Goal: Task Accomplishment & Management: Complete application form

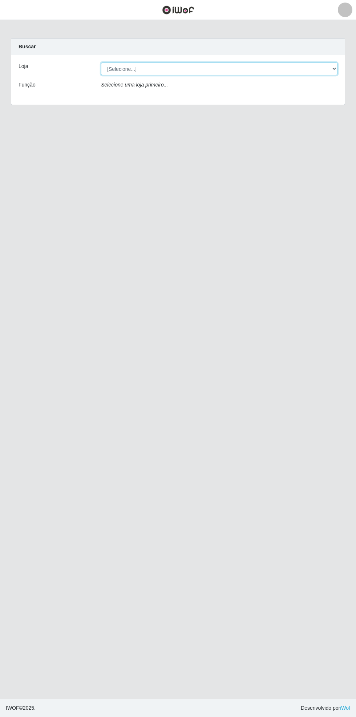
click at [334, 68] on select "[Selecione...] Bemais Supermercados - [GEOGRAPHIC_DATA]" at bounding box center [219, 68] width 236 height 13
select select "250"
click at [101, 62] on select "[Selecione...] Bemais Supermercados - [GEOGRAPHIC_DATA]" at bounding box center [219, 68] width 236 height 13
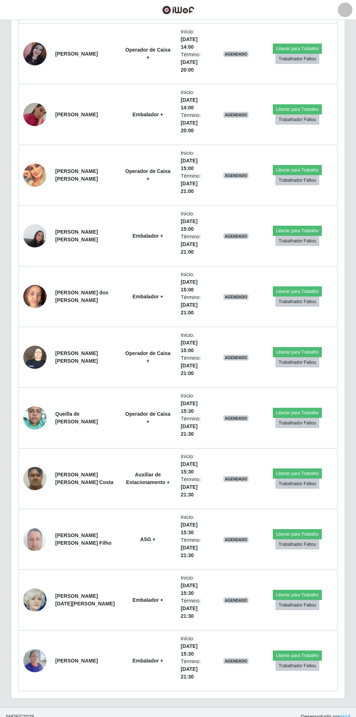
scroll to position [1149, 0]
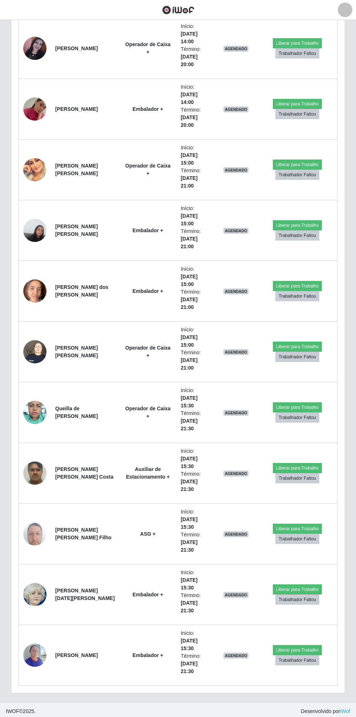
click at [20, 20] on td at bounding box center [35, 48] width 32 height 61
click at [27, 10] on header "Perfil Alterar Senha Sair" at bounding box center [178, 10] width 356 height 20
click at [25, 11] on header "Perfil Alterar Senha Sair" at bounding box center [178, 10] width 356 height 20
click at [23, 7] on header "Perfil Alterar Senha Sair" at bounding box center [178, 10] width 356 height 20
click at [8, 11] on span "button" at bounding box center [8, 10] width 9 height 8
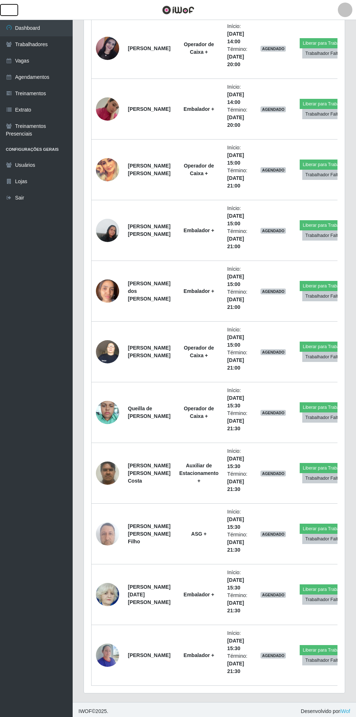
scroll to position [363027, 362917]
click at [34, 60] on link "Vagas" at bounding box center [36, 61] width 73 height 16
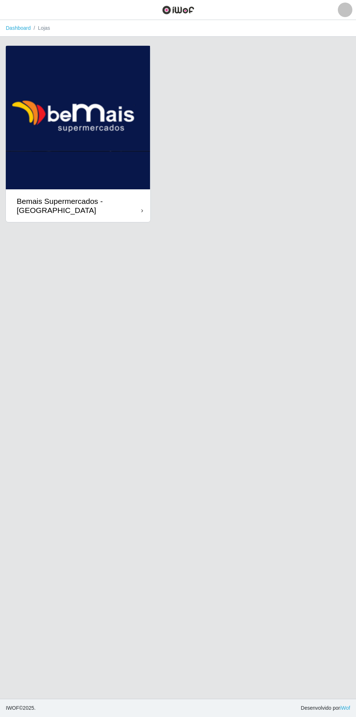
click at [143, 207] on div at bounding box center [142, 211] width 2 height 8
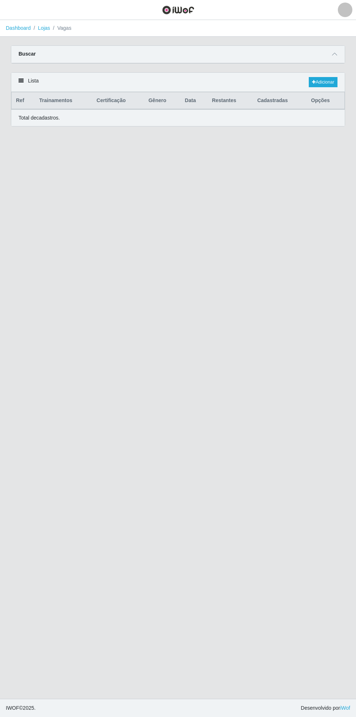
click at [335, 51] on span at bounding box center [334, 54] width 9 height 8
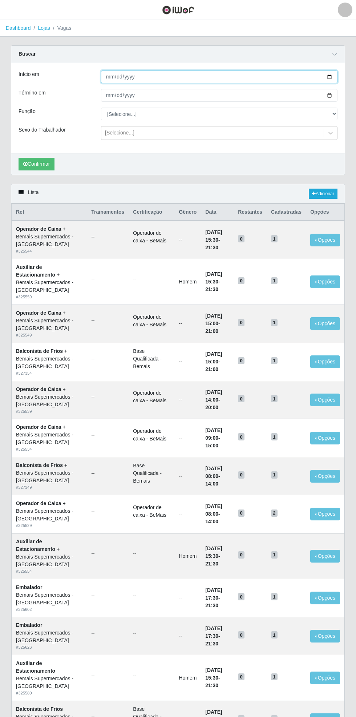
click at [335, 76] on input "Início em" at bounding box center [219, 76] width 236 height 13
type input "[DATE]"
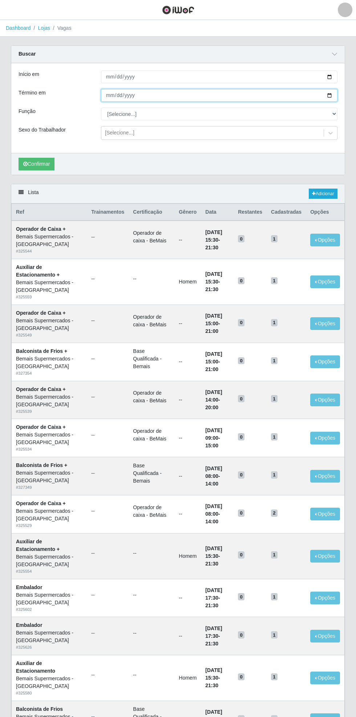
click at [337, 95] on input "Término em" at bounding box center [219, 95] width 236 height 13
type input "[DATE]"
click at [334, 115] on select "[Selecione...] ASG ASG + ASG ++ Auxiliar de Estacionamento Auxiliar de Estacion…" at bounding box center [219, 114] width 236 height 13
click at [101, 108] on select "[Selecione...] ASG ASG + ASG ++ Auxiliar de Estacionamento Auxiliar de Estacion…" at bounding box center [219, 114] width 236 height 13
click at [41, 163] on button "Confirmar" at bounding box center [37, 164] width 36 height 13
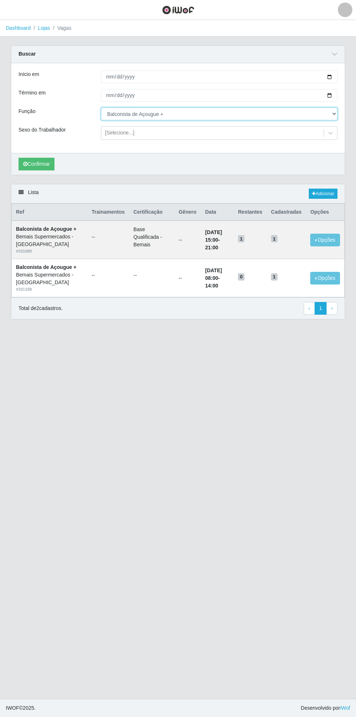
click at [334, 115] on select "[Selecione...] ASG ASG + ASG ++ Auxiliar de Estacionamento Auxiliar de Estacion…" at bounding box center [219, 114] width 236 height 13
click at [101, 108] on select "[Selecione...] ASG ASG + ASG ++ Auxiliar de Estacionamento Auxiliar de Estacion…" at bounding box center [219, 114] width 236 height 13
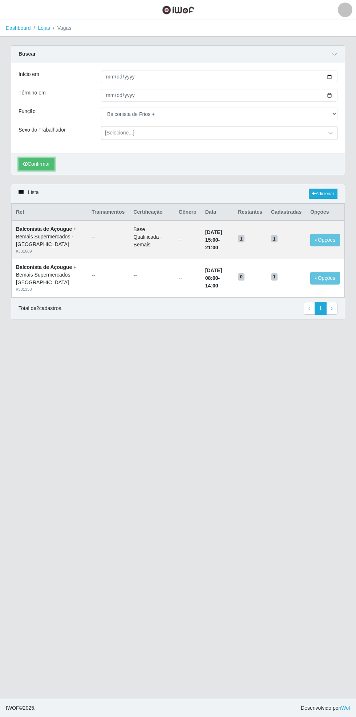
click at [41, 163] on button "Confirmar" at bounding box center [37, 164] width 36 height 13
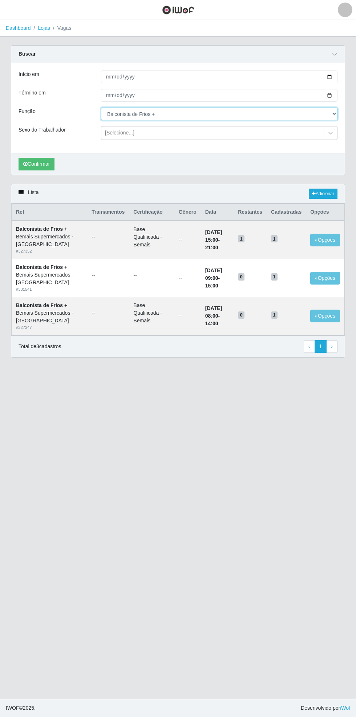
click at [333, 113] on select "[Selecione...] ASG ASG + ASG ++ Auxiliar de Estacionamento Auxiliar de Estacion…" at bounding box center [219, 114] width 236 height 13
click at [101, 108] on select "[Selecione...] ASG ASG + ASG ++ Auxiliar de Estacionamento Auxiliar de Estacion…" at bounding box center [219, 114] width 236 height 13
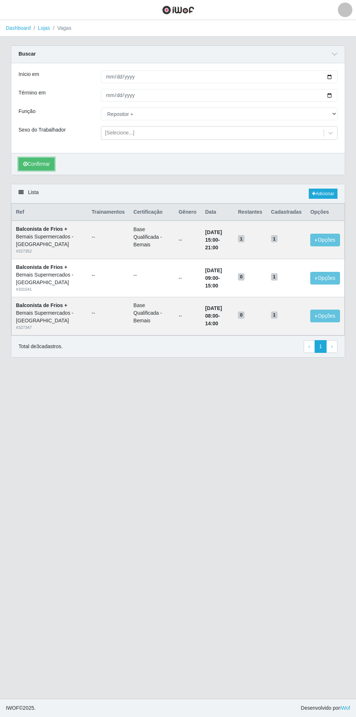
click at [37, 163] on button "Confirmar" at bounding box center [37, 164] width 36 height 13
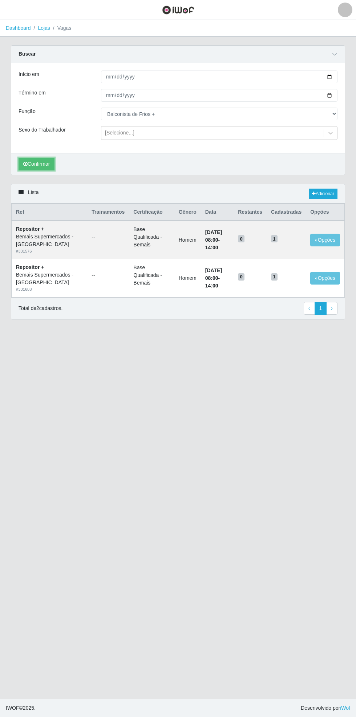
select select "124"
